Goal: Information Seeking & Learning: Learn about a topic

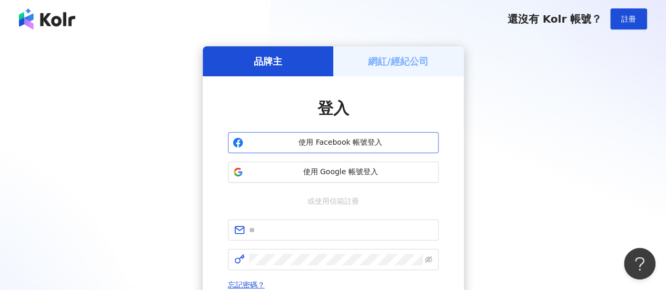
click at [347, 144] on span "使用 Facebook 帳號登入" at bounding box center [341, 142] width 186 height 11
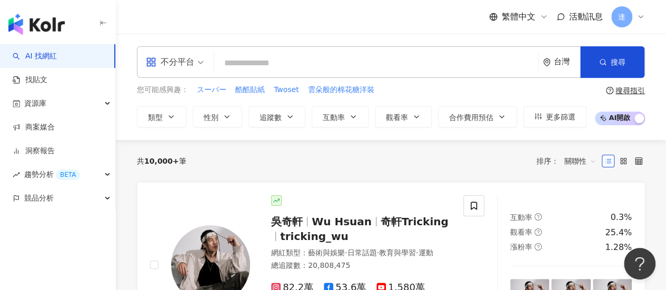
click at [223, 60] on input "search" at bounding box center [376, 63] width 315 height 20
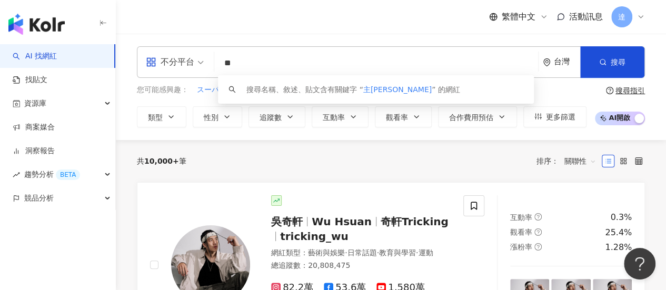
type input "**"
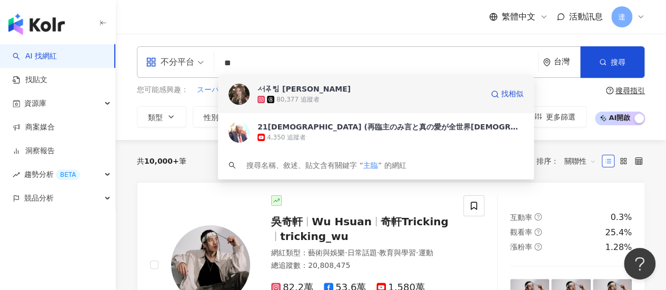
click at [291, 87] on div "서주림 徐主臨" at bounding box center [304, 89] width 93 height 11
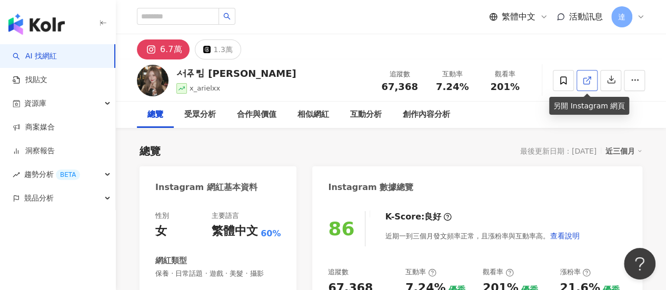
click at [586, 79] on icon at bounding box center [586, 80] width 9 height 9
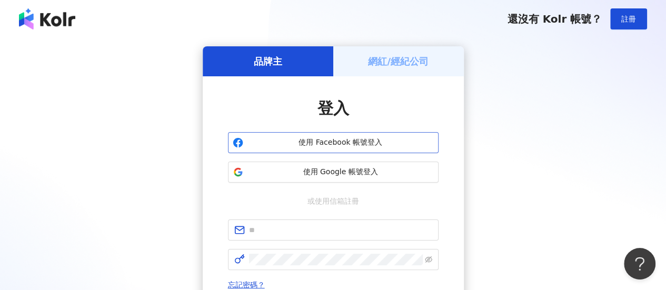
click at [337, 145] on span "使用 Facebook 帳號登入" at bounding box center [341, 142] width 186 height 11
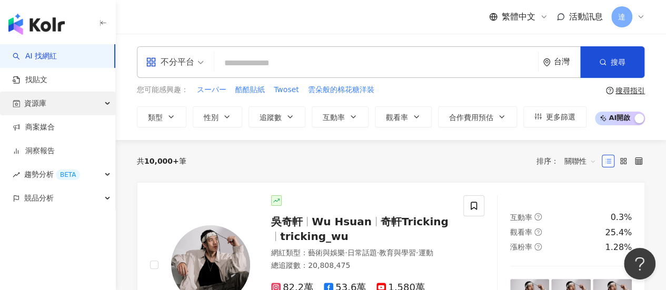
click at [50, 106] on div "資源庫" at bounding box center [57, 104] width 115 height 24
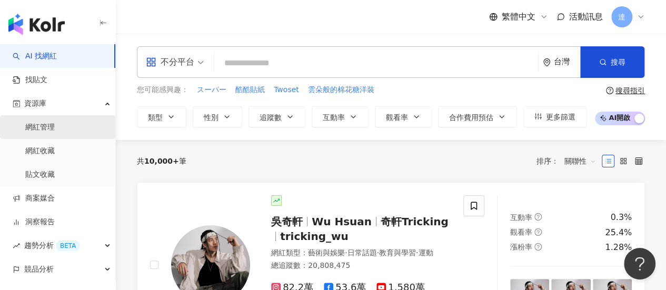
click at [47, 130] on link "網紅管理" at bounding box center [39, 127] width 29 height 11
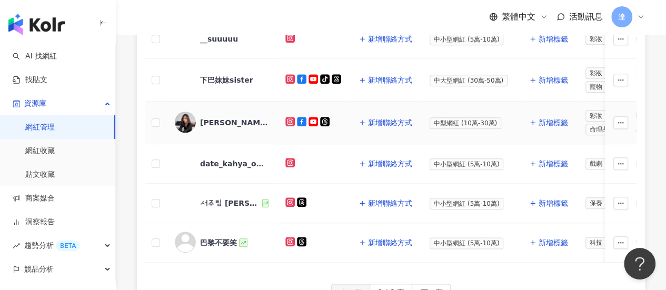
scroll to position [579, 0]
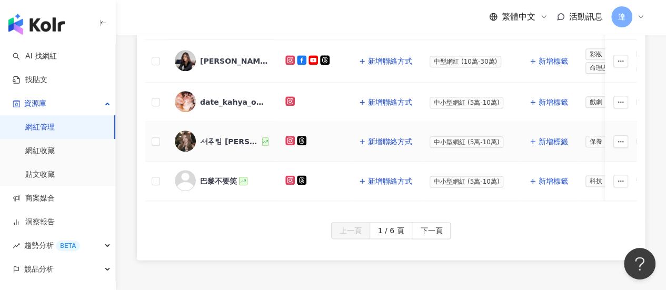
click at [216, 136] on div "서주림 [PERSON_NAME]" at bounding box center [230, 141] width 60 height 11
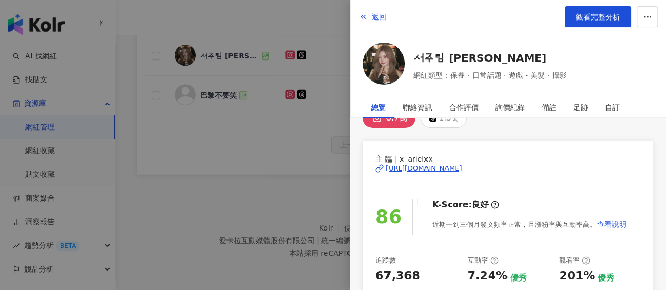
scroll to position [0, 0]
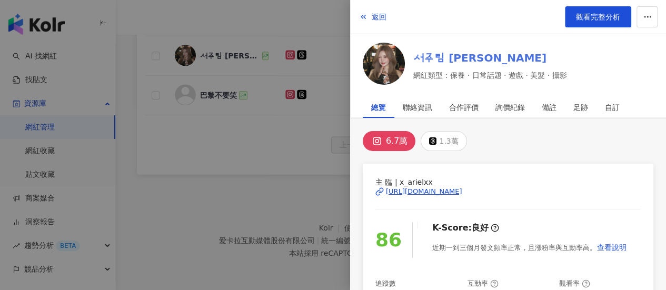
click at [446, 54] on link "서주림 徐主臨" at bounding box center [489, 58] width 153 height 15
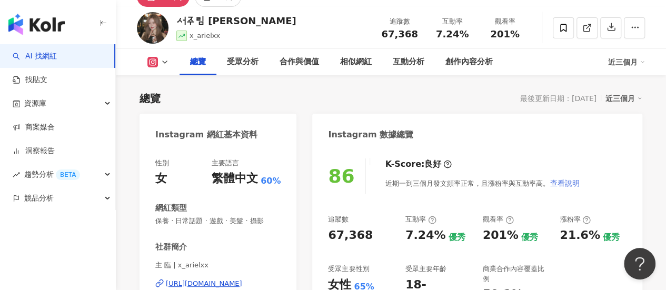
scroll to position [105, 0]
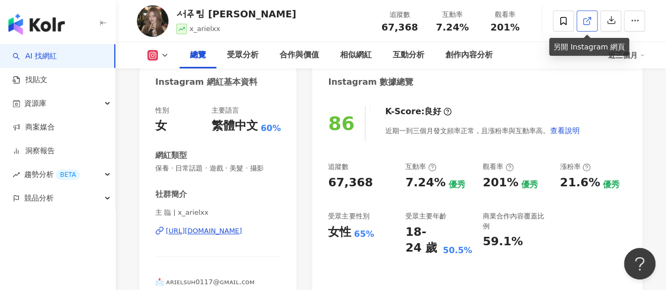
click at [588, 22] on icon at bounding box center [586, 20] width 9 height 9
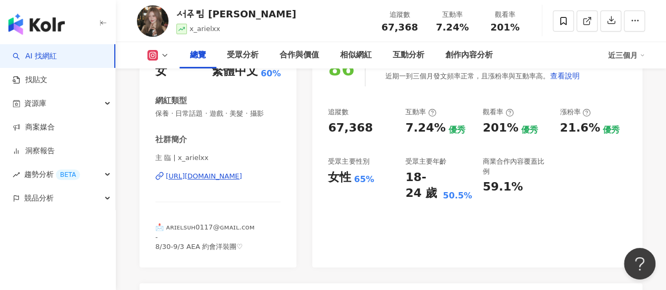
scroll to position [211, 0]
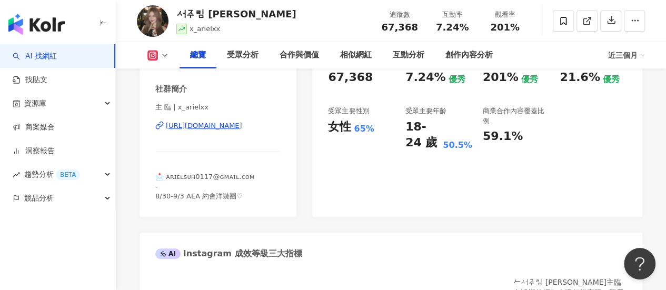
click at [54, 57] on link "AI 找網紅" at bounding box center [35, 56] width 44 height 11
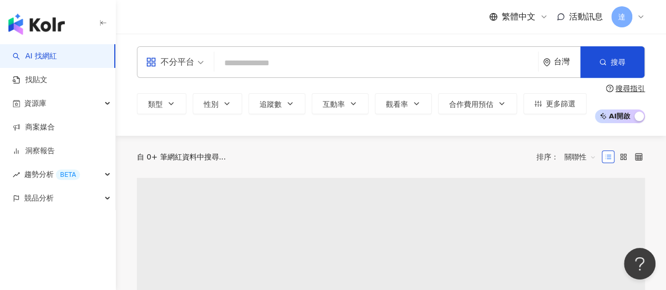
click at [301, 64] on input "search" at bounding box center [376, 63] width 315 height 20
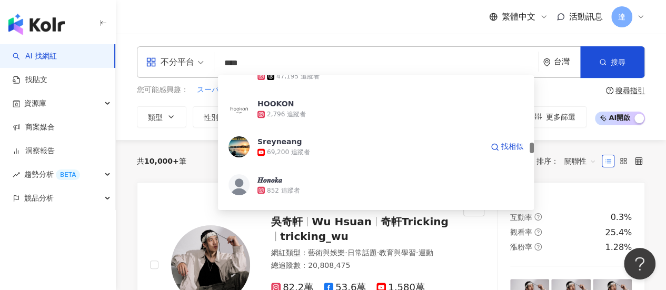
scroll to position [1053, 0]
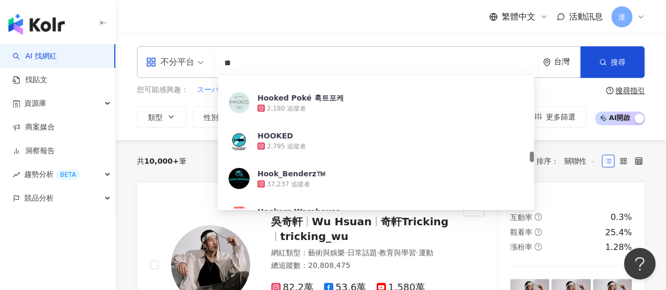
type input "*"
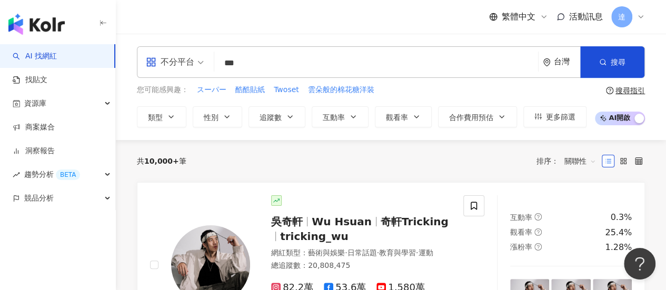
scroll to position [0, 0]
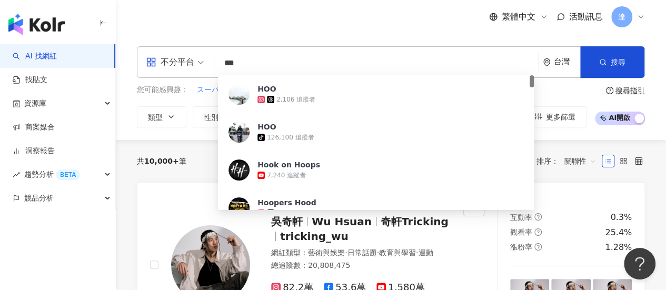
type input "****"
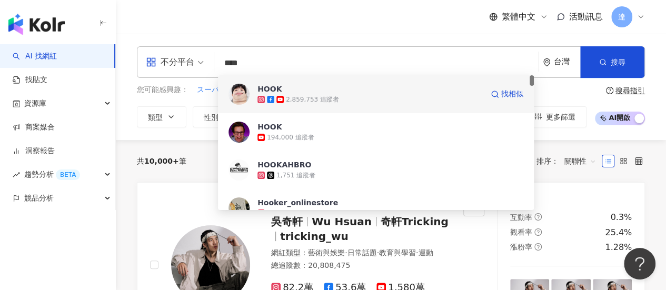
click at [273, 89] on div "HOOK" at bounding box center [270, 89] width 24 height 11
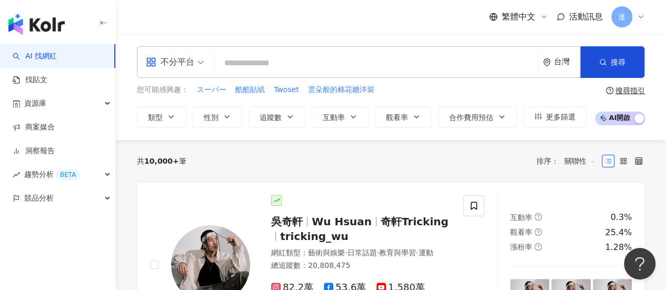
click at [215, 26] on div "繁體中文 活動訊息 達" at bounding box center [391, 17] width 508 height 34
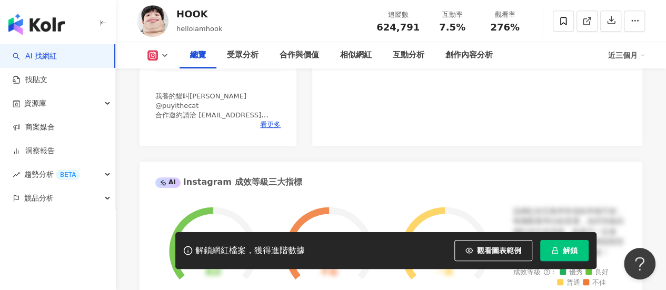
scroll to position [316, 0]
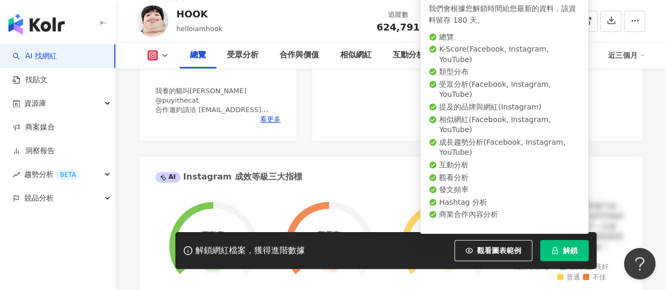
click at [576, 250] on span "解鎖" at bounding box center [570, 250] width 15 height 8
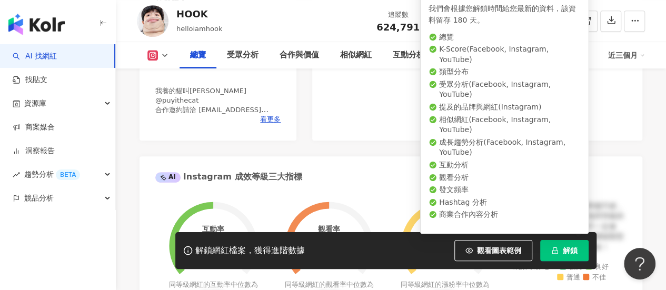
click at [570, 253] on span "解鎖" at bounding box center [570, 250] width 15 height 8
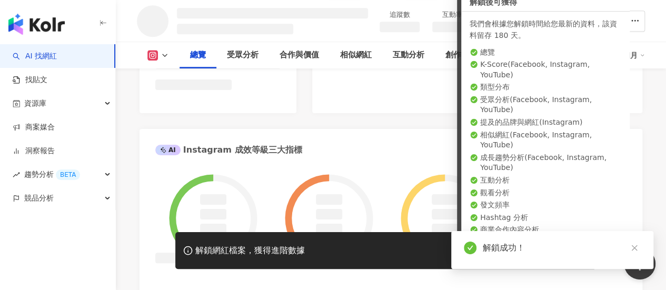
scroll to position [334, 0]
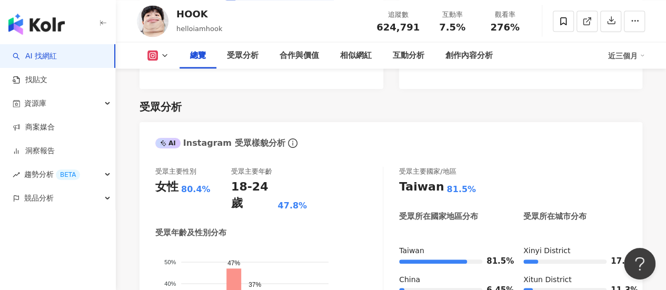
scroll to position [843, 0]
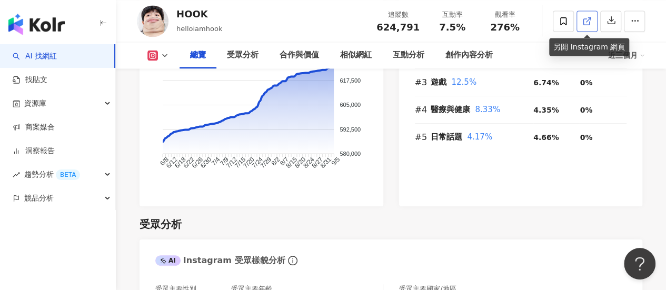
click at [586, 21] on icon at bounding box center [586, 20] width 9 height 9
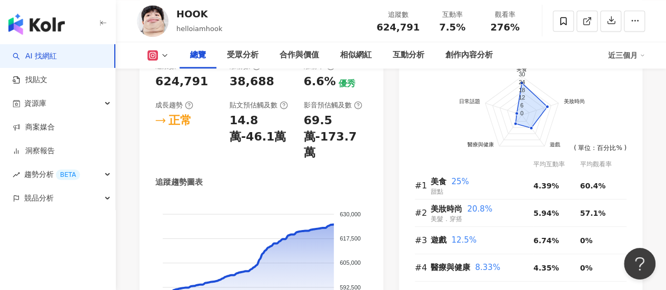
scroll to position [579, 0]
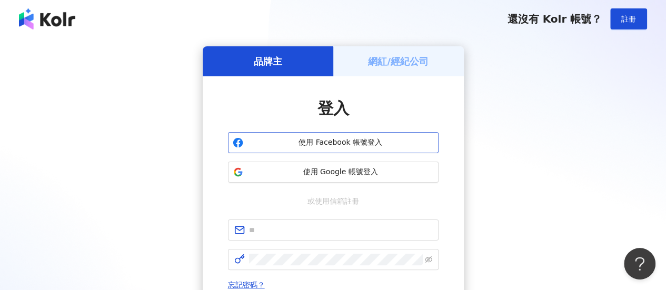
click at [312, 140] on span "使用 Facebook 帳號登入" at bounding box center [341, 142] width 186 height 11
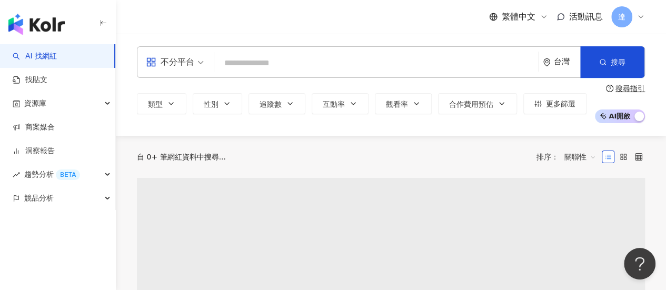
click at [270, 63] on input "search" at bounding box center [376, 63] width 315 height 20
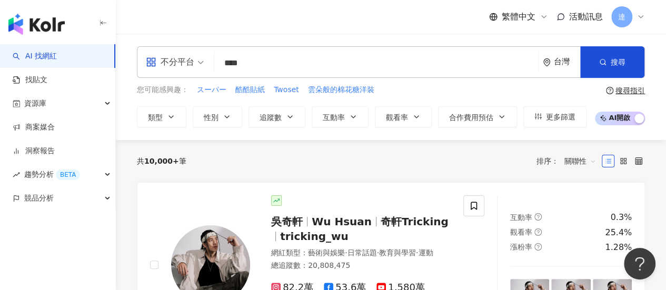
type input "****"
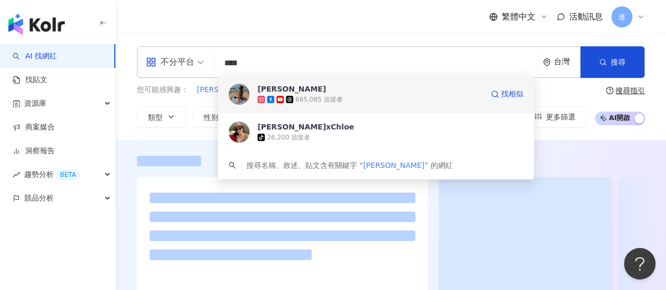
click at [309, 98] on div "685,085 追蹤者" at bounding box center [318, 99] width 47 height 9
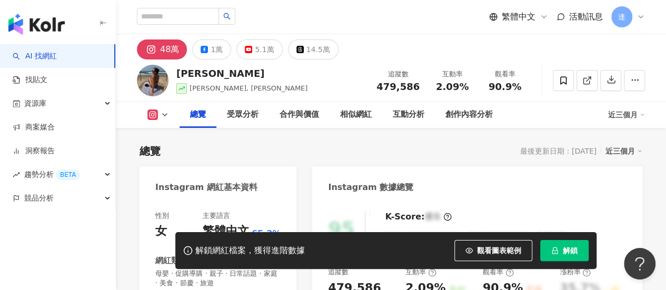
scroll to position [211, 0]
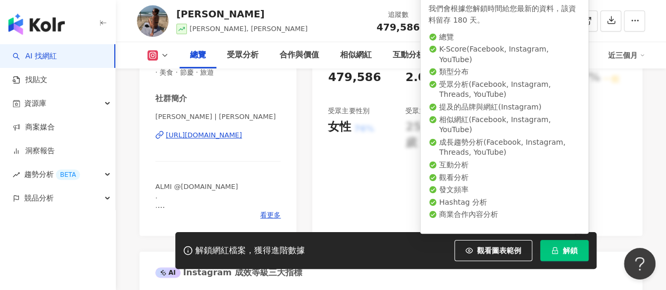
click at [571, 252] on span "解鎖" at bounding box center [570, 250] width 15 height 8
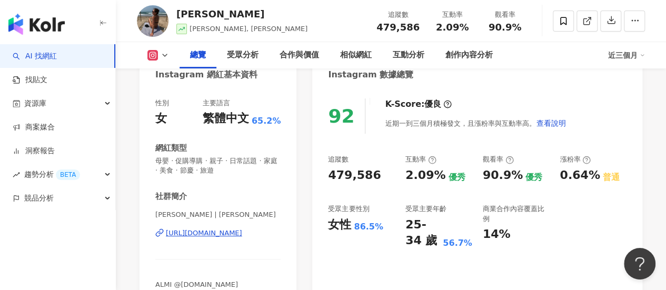
scroll to position [53, 0]
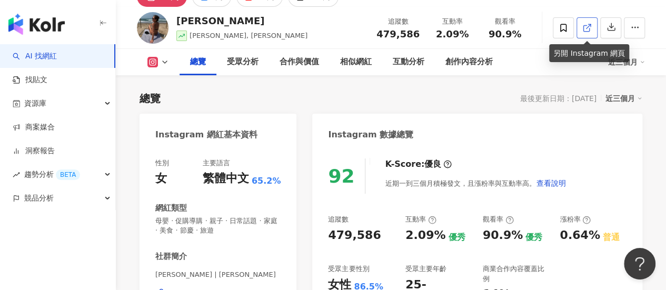
click at [585, 28] on icon at bounding box center [586, 27] width 9 height 9
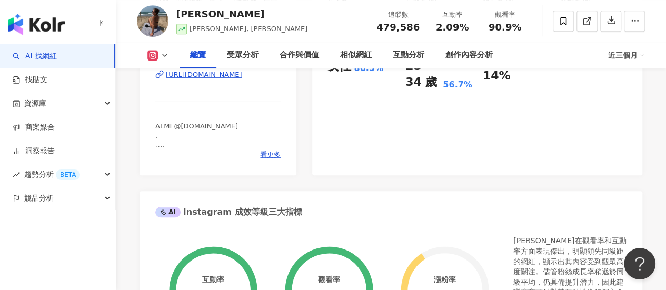
scroll to position [211, 0]
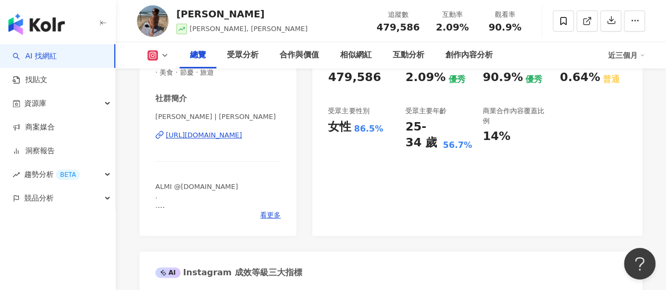
click at [33, 57] on link "AI 找網紅" at bounding box center [35, 56] width 44 height 11
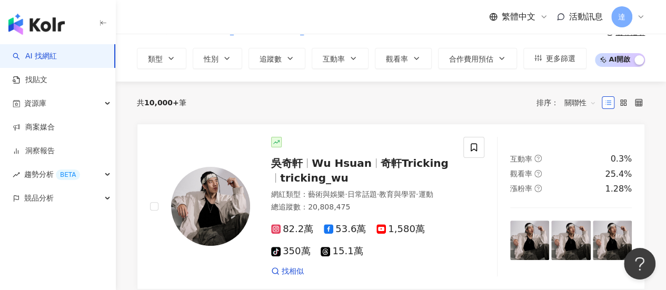
scroll to position [105, 0]
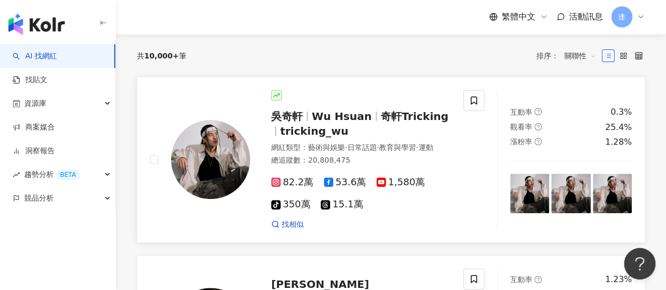
click at [205, 171] on img at bounding box center [210, 159] width 79 height 79
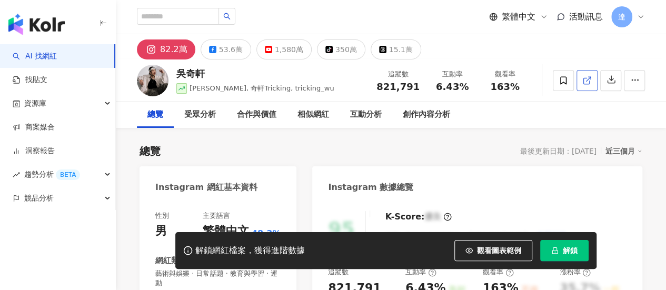
click at [588, 82] on icon at bounding box center [586, 80] width 9 height 9
click at [13, 81] on link "找貼文" at bounding box center [30, 80] width 35 height 11
